Goal: Information Seeking & Learning: Learn about a topic

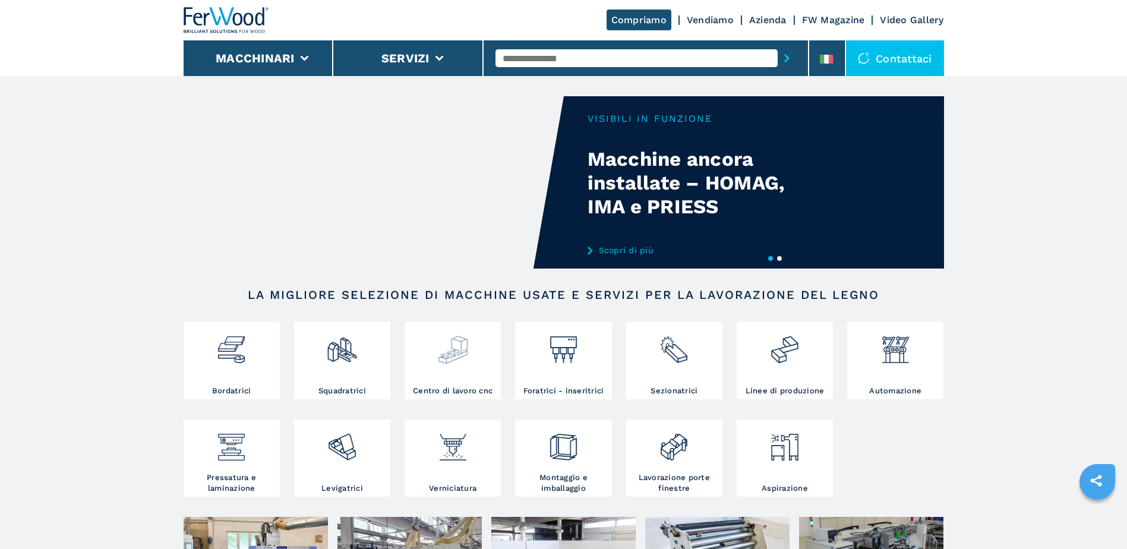
click at [467, 337] on img at bounding box center [452, 345] width 31 height 40
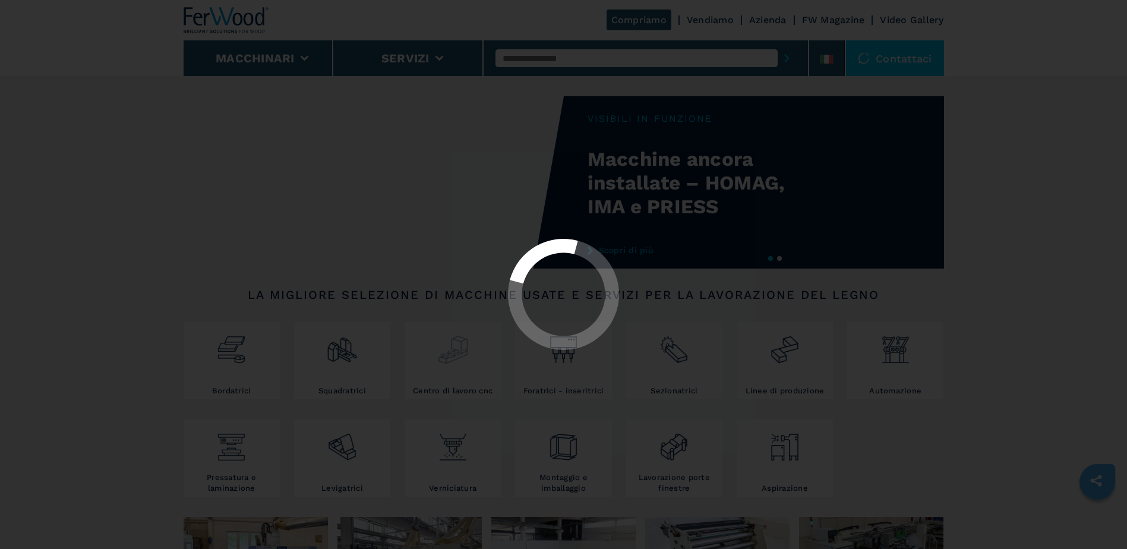
select select "**********"
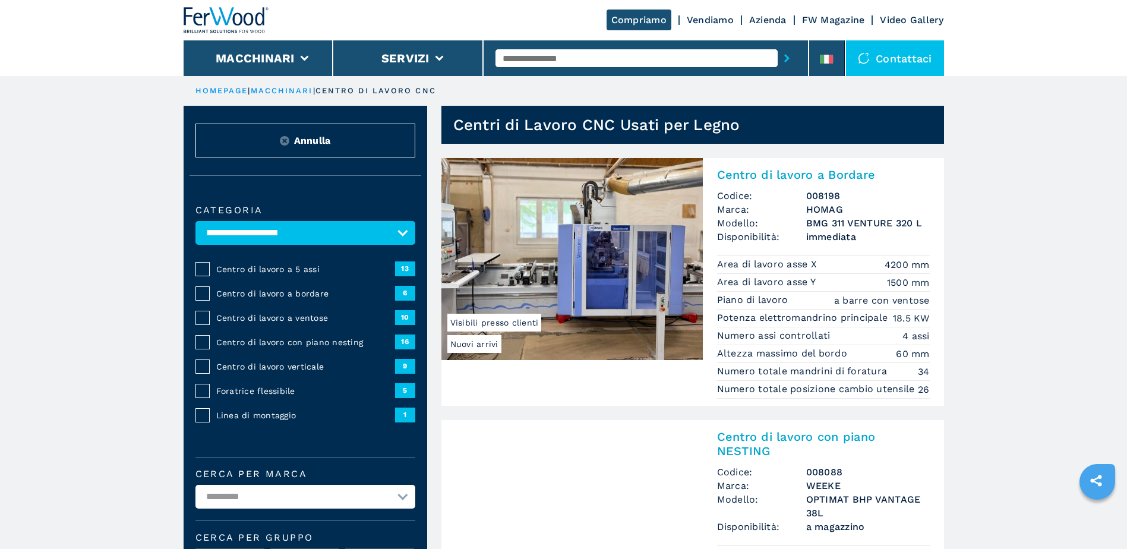
click at [798, 176] on h2 "Centro di lavoro a Bordare" at bounding box center [823, 174] width 213 height 14
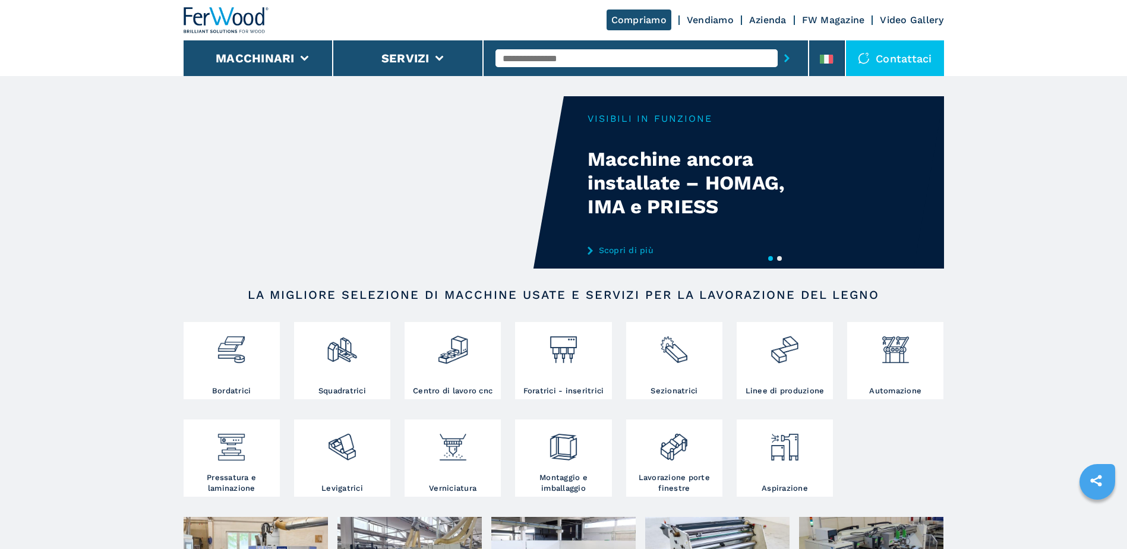
click at [603, 54] on input "text" at bounding box center [636, 58] width 282 height 18
paste input "******"
type input "******"
click at [777, 45] on button "submit-button" at bounding box center [786, 58] width 18 height 27
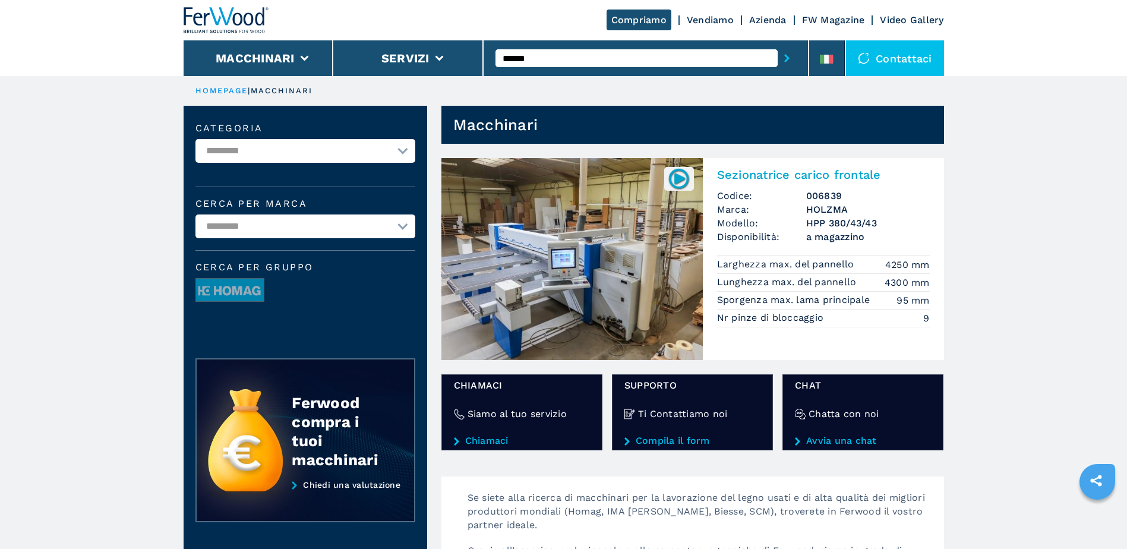
click at [784, 173] on h2 "Sezionatrice carico frontale" at bounding box center [823, 174] width 213 height 14
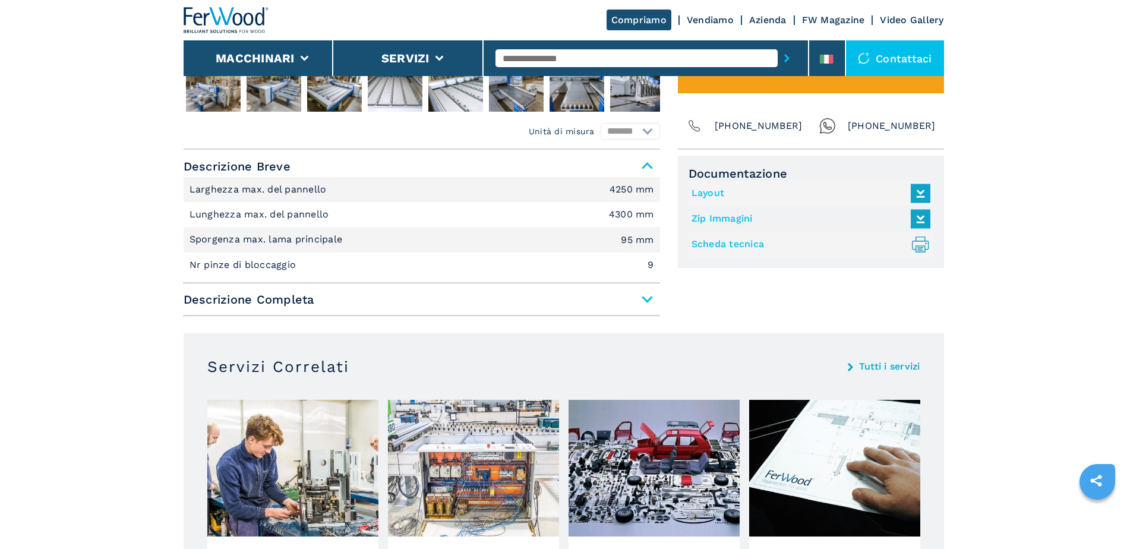
scroll to position [700, 0]
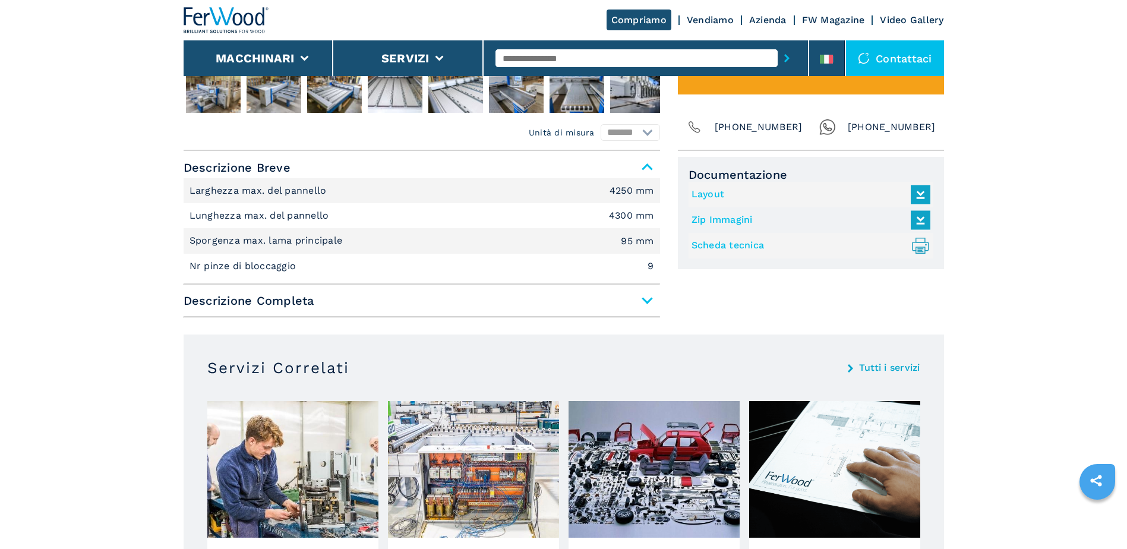
click at [563, 308] on span "Descrizione Completa" at bounding box center [422, 300] width 476 height 21
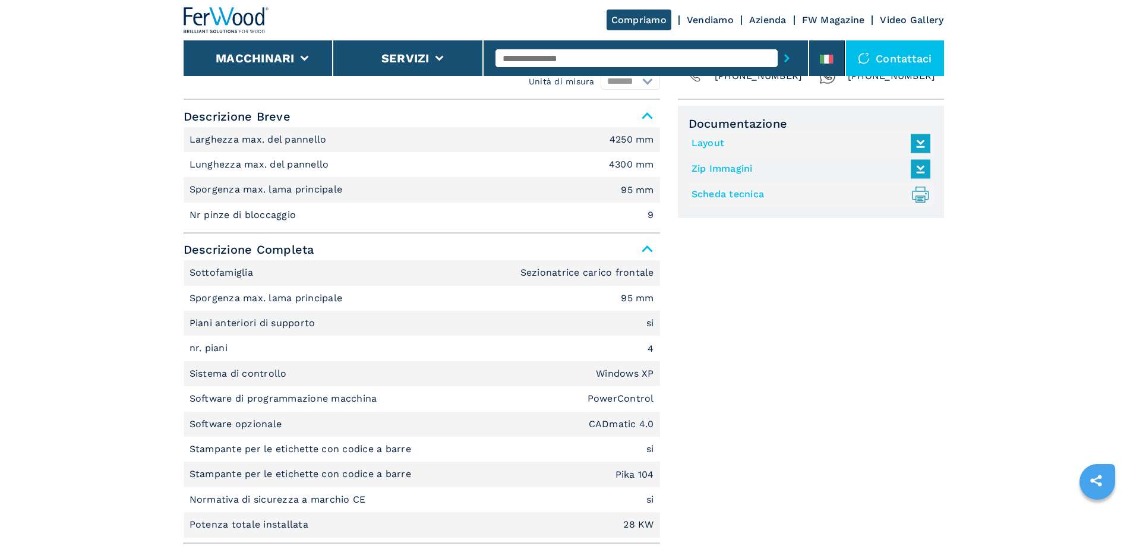
scroll to position [751, 0]
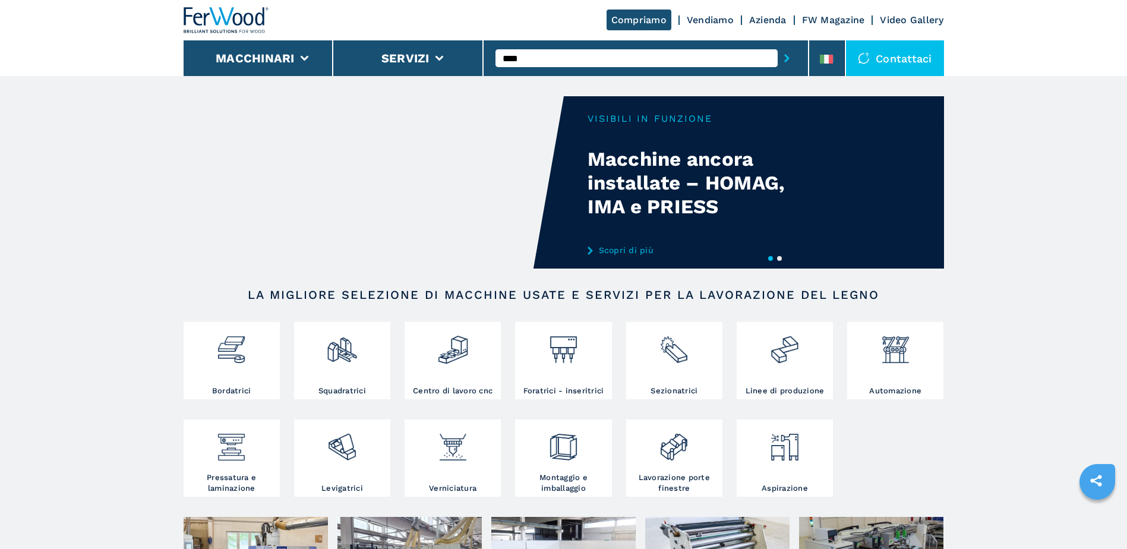
type input "****"
click at [777, 45] on button "submit-button" at bounding box center [786, 58] width 18 height 27
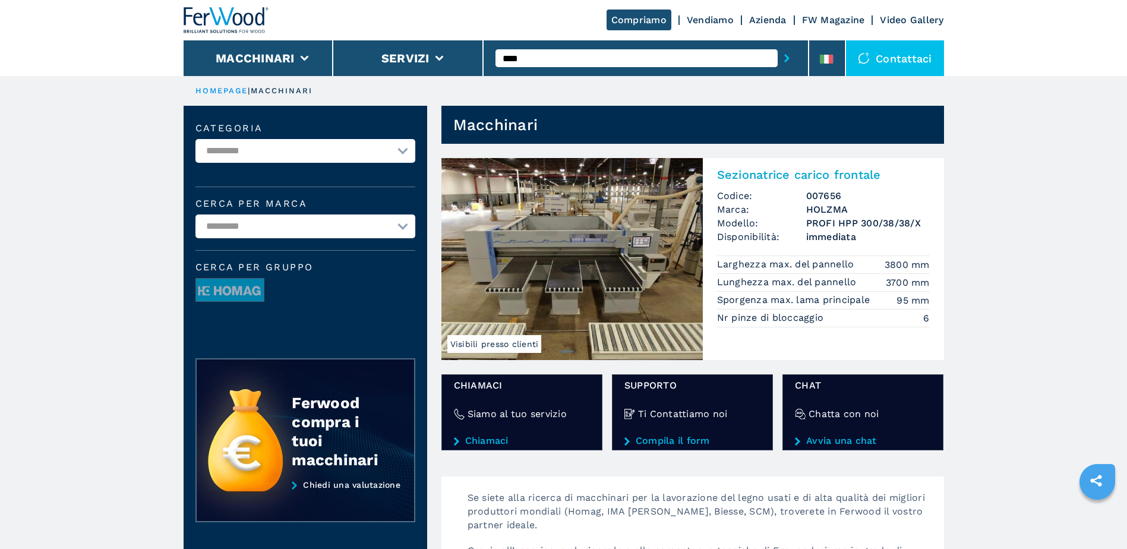
click at [771, 175] on h2 "Sezionatrice carico frontale" at bounding box center [823, 174] width 213 height 14
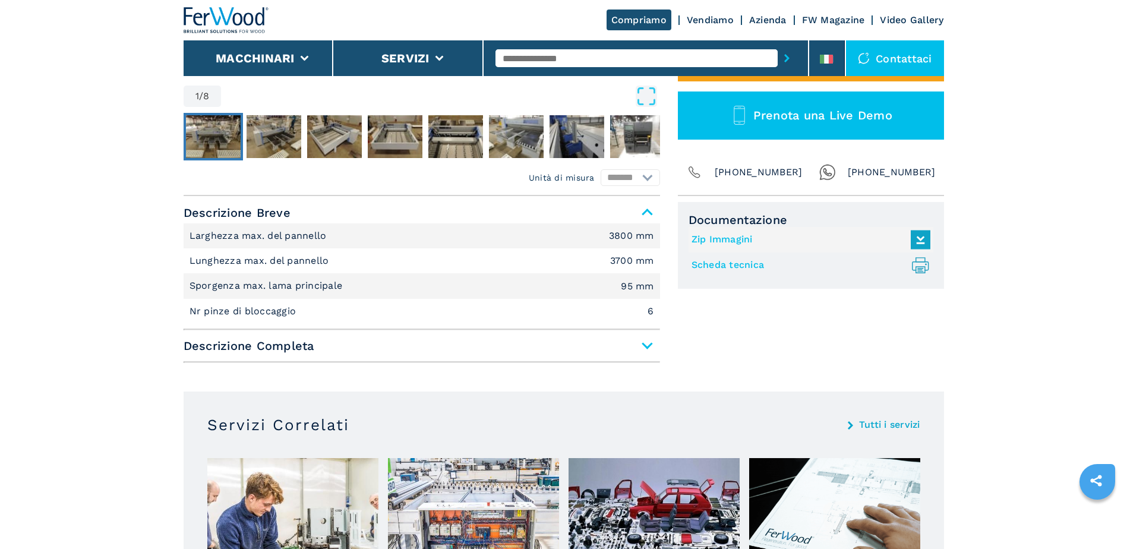
scroll to position [397, 0]
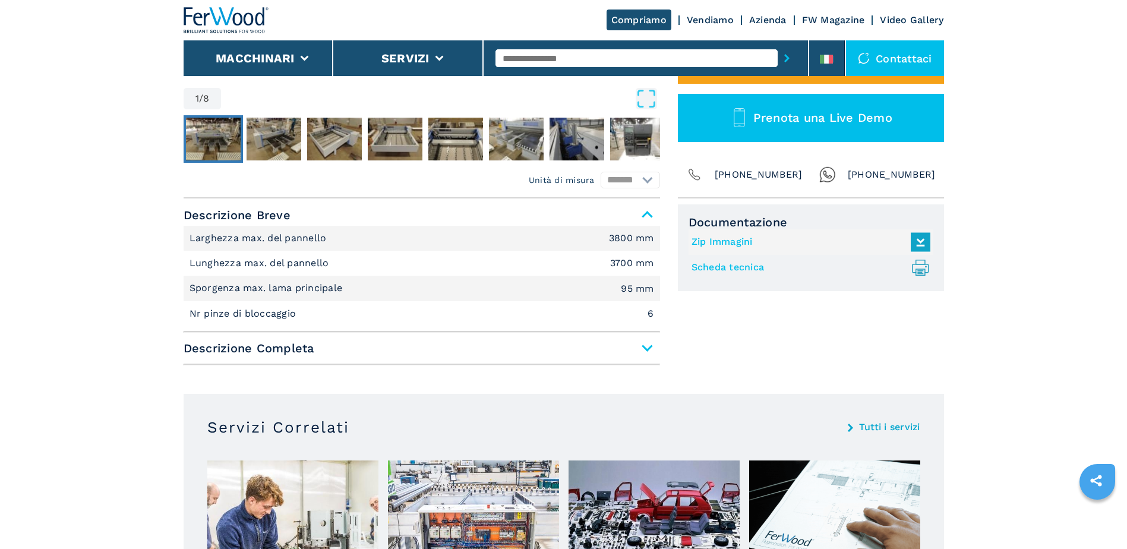
click at [409, 351] on span "Descrizione Completa" at bounding box center [422, 347] width 476 height 21
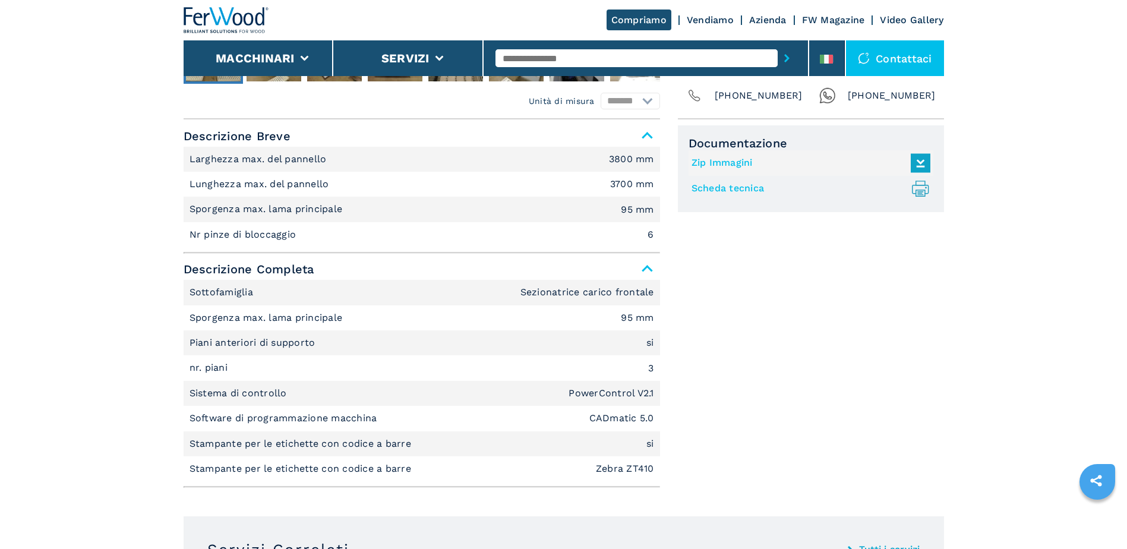
scroll to position [476, 0]
drag, startPoint x: 253, startPoint y: 241, endPoint x: 524, endPoint y: 230, distance: 271.0
click at [524, 230] on li "Nr pinze di bloccaggio 6" at bounding box center [422, 235] width 476 height 25
click at [356, 413] on p "Software di programmazione macchina" at bounding box center [284, 418] width 191 height 13
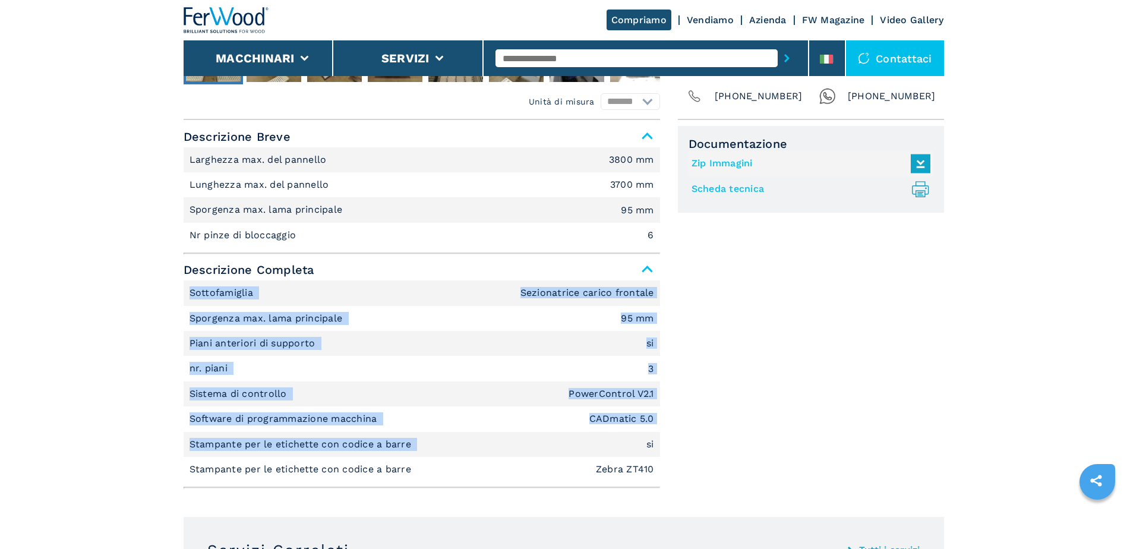
drag, startPoint x: 175, startPoint y: 294, endPoint x: 556, endPoint y: 450, distance: 411.8
click at [556, 450] on main "HOMEPAGE | macchinari | sezionatrici | sezionatrice carico frontale | profi hpp…" at bounding box center [563, 518] width 1127 height 1988
drag, startPoint x: 556, startPoint y: 450, endPoint x: 647, endPoint y: 442, distance: 91.1
click at [647, 442] on em "si" at bounding box center [650, 444] width 8 height 10
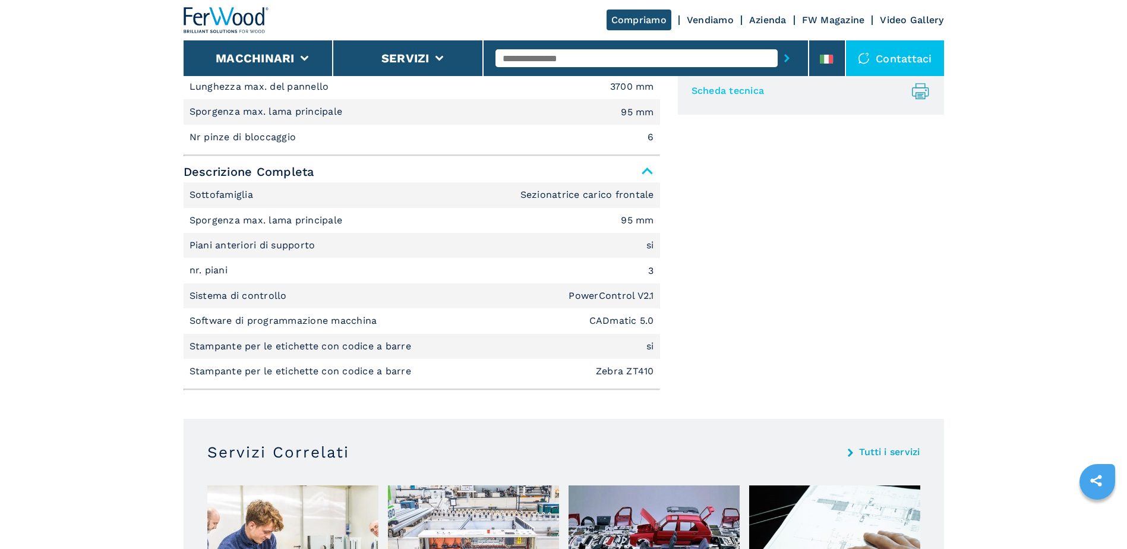
scroll to position [568, 0]
